Goal: Task Accomplishment & Management: Use online tool/utility

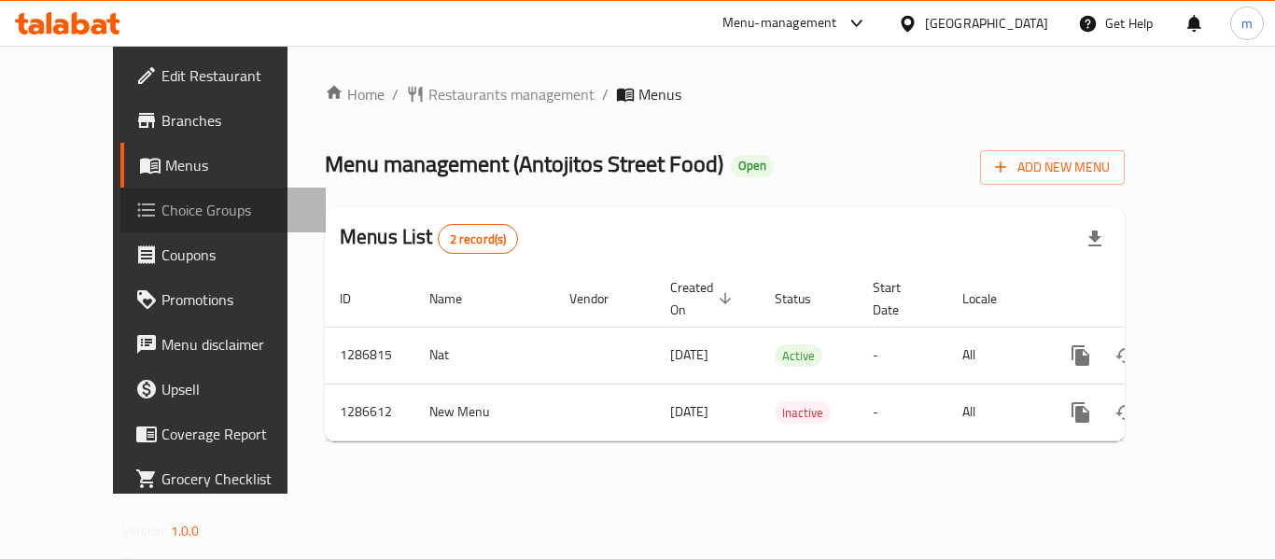
click at [161, 218] on span "Choice Groups" at bounding box center [235, 210] width 149 height 22
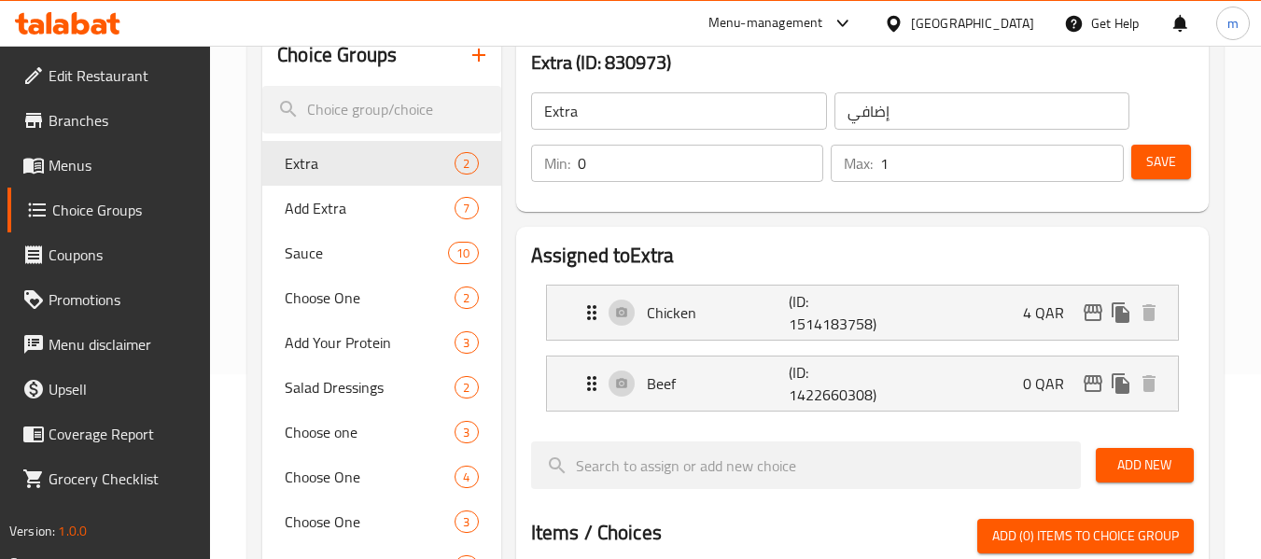
scroll to position [187, 0]
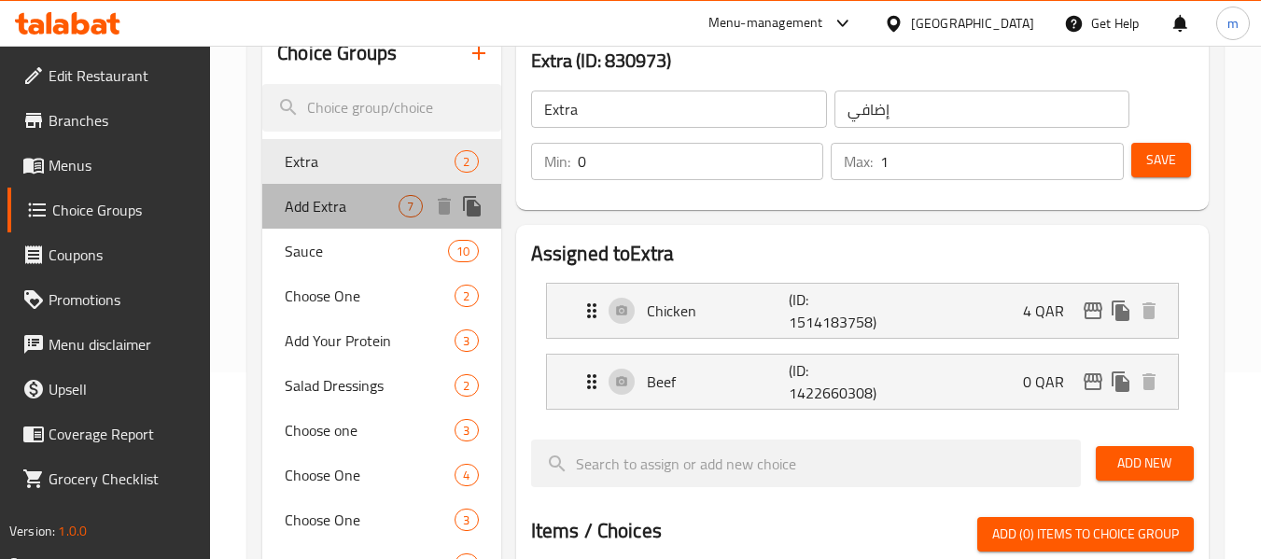
click at [324, 208] on span "Add Extra" at bounding box center [342, 206] width 114 height 22
type input "Add Extra"
type input "أضف مزيد"
type input "6"
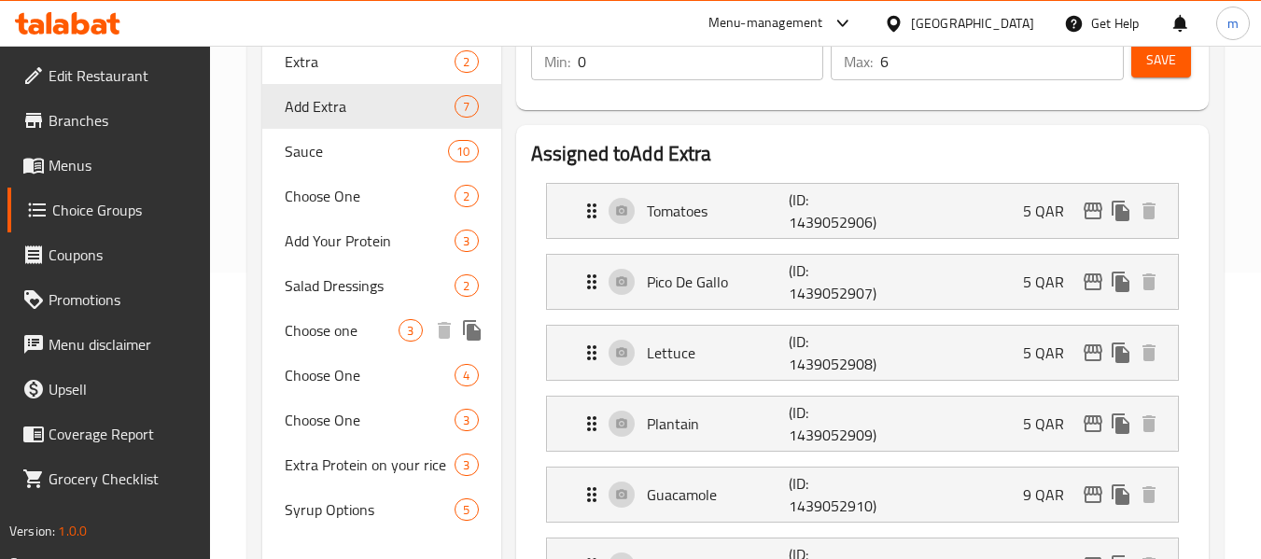
scroll to position [280, 0]
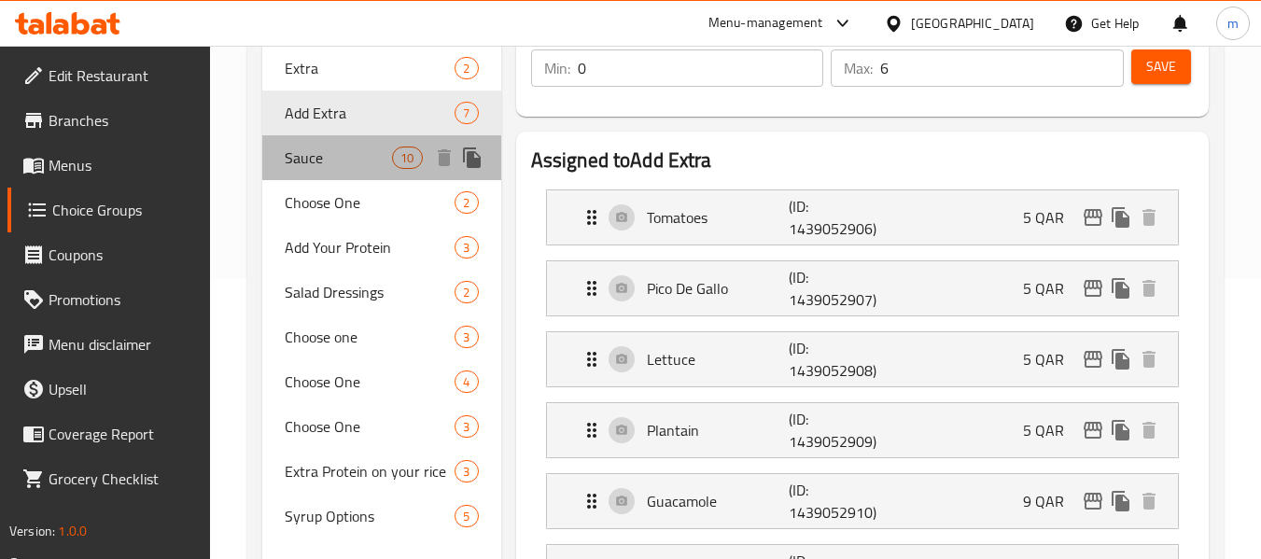
click at [309, 162] on span "Sauce" at bounding box center [338, 158] width 107 height 22
type input "Sauce"
type input "صلصة"
type input "3"
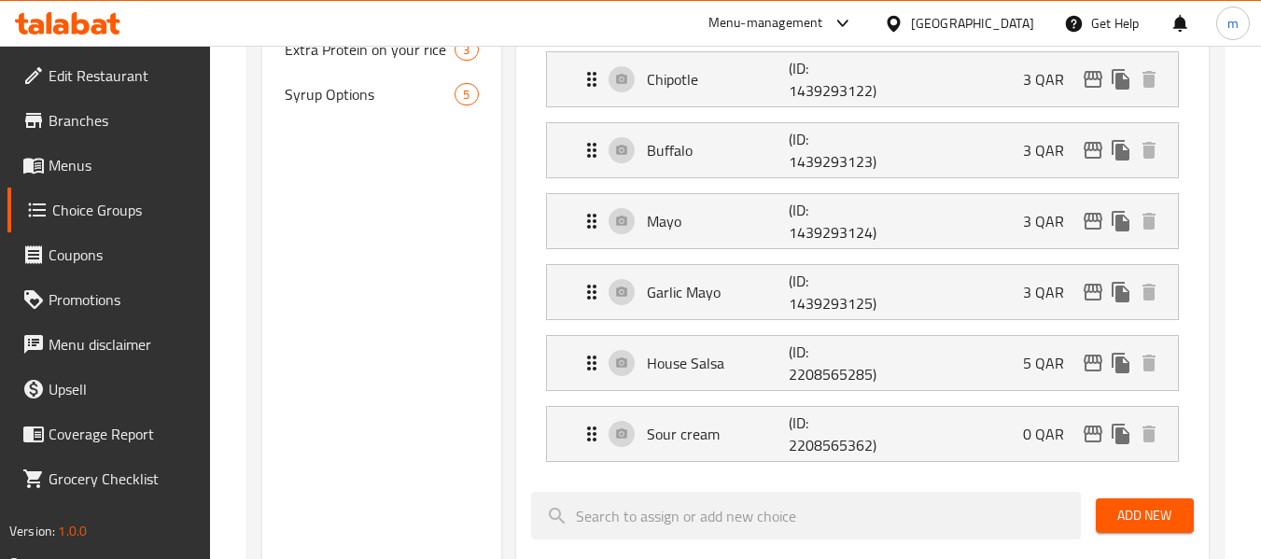
scroll to position [467, 0]
